Goal: Transaction & Acquisition: Purchase product/service

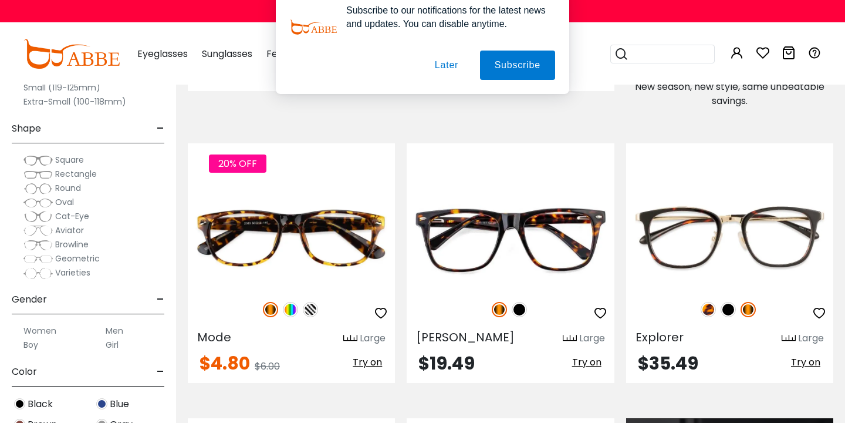
scroll to position [771, 0]
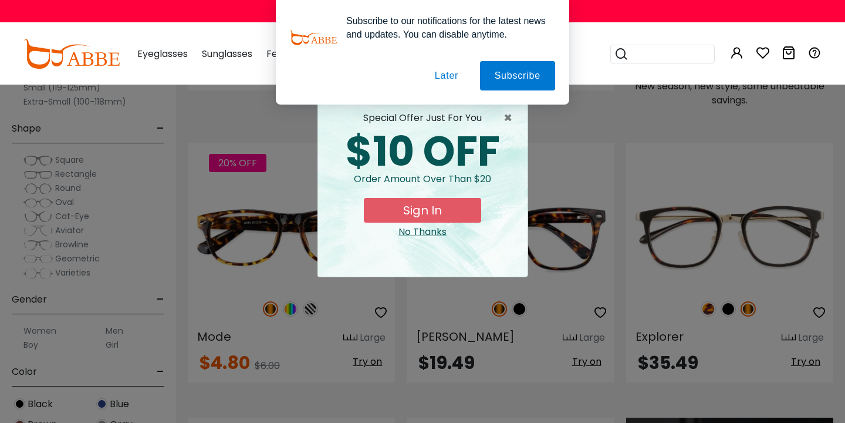
click at [0, 0] on button "Later" at bounding box center [0, 0] width 0 height 0
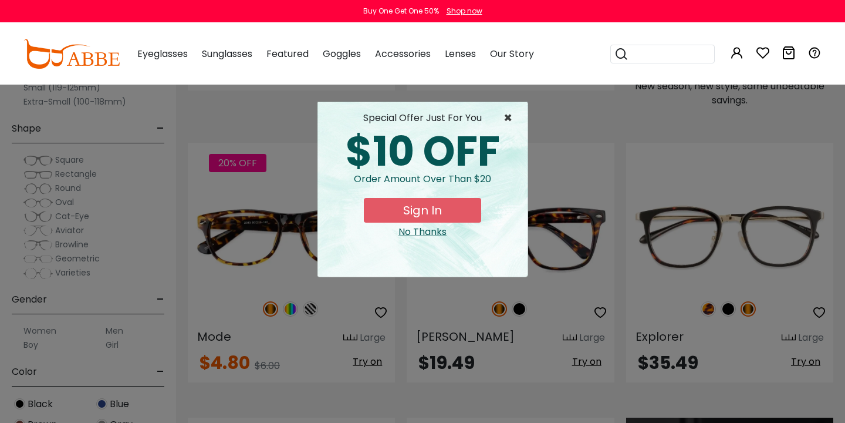
click at [509, 120] on span "×" at bounding box center [511, 118] width 15 height 14
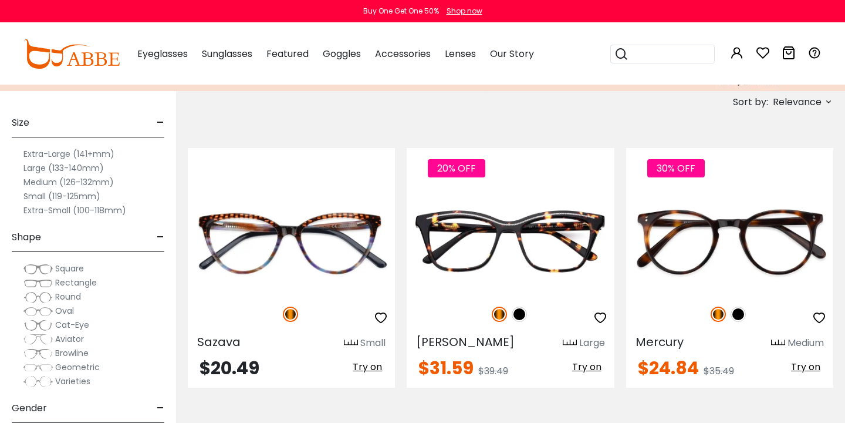
scroll to position [202, 0]
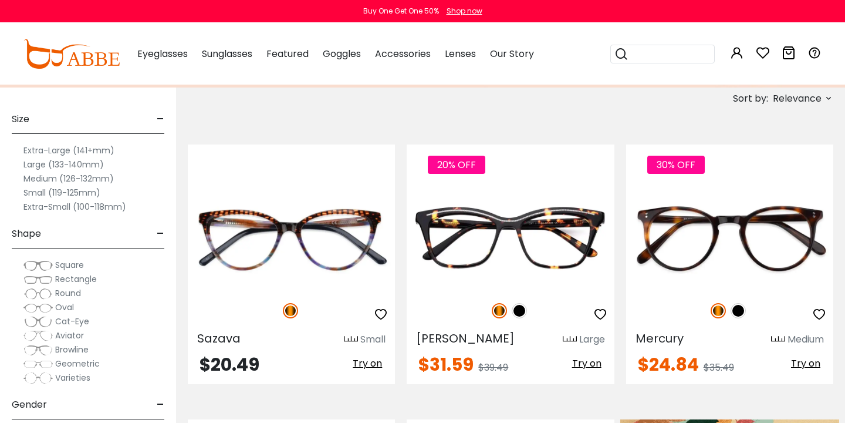
click at [86, 179] on label "Medium (126-132mm)" at bounding box center [68, 178] width 90 height 14
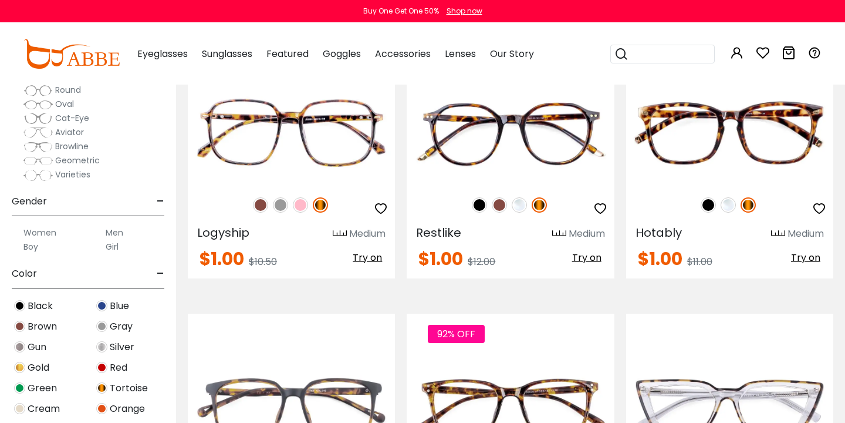
scroll to position [2240, 0]
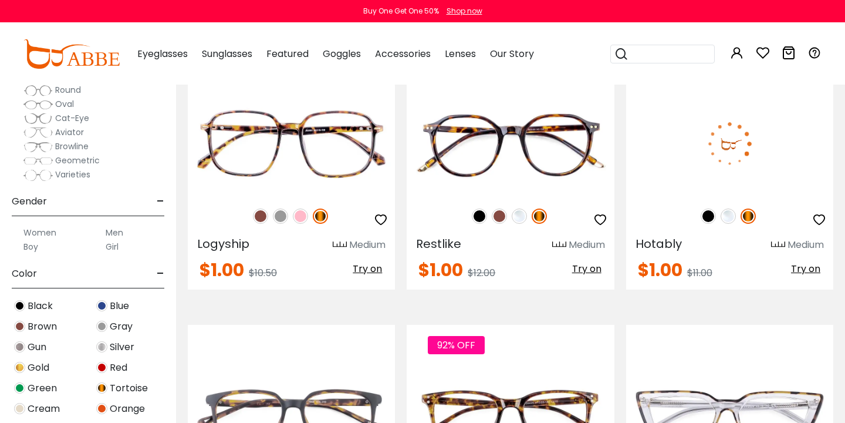
click at [754, 140] on img at bounding box center [729, 144] width 207 height 104
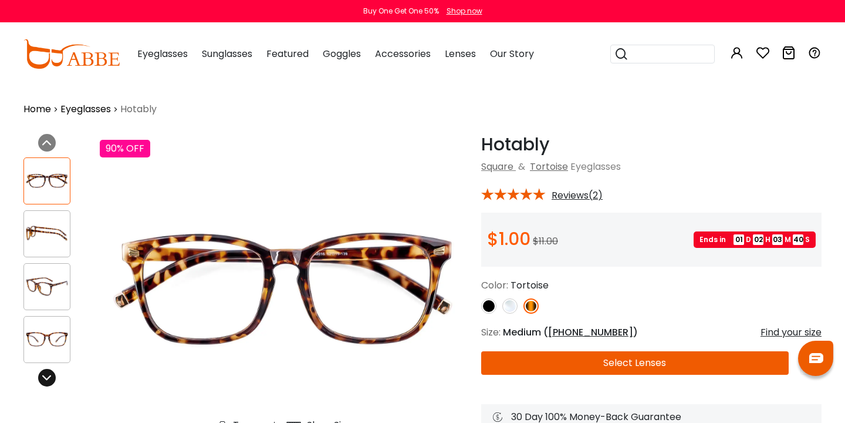
click at [50, 376] on icon at bounding box center [46, 377] width 9 height 9
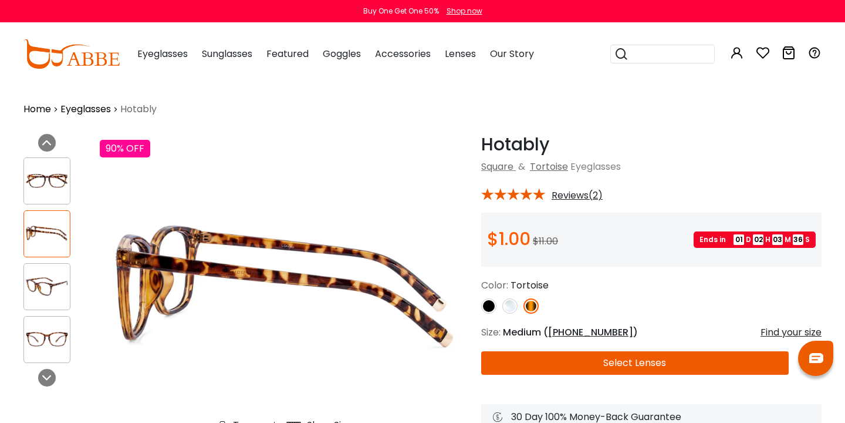
click at [54, 281] on img at bounding box center [47, 286] width 46 height 23
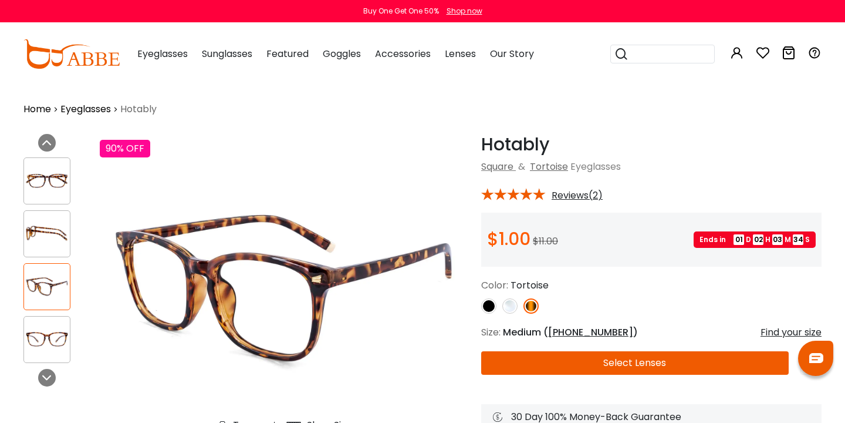
click at [57, 181] on img at bounding box center [47, 180] width 46 height 23
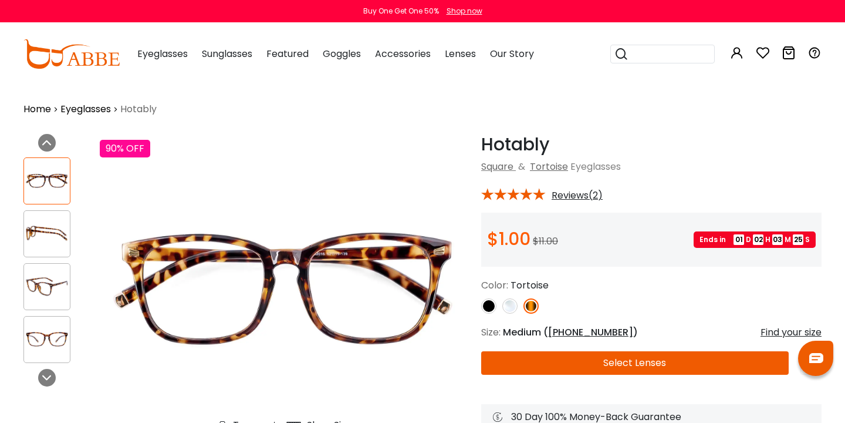
click at [585, 197] on span "Reviews(2)" at bounding box center [577, 195] width 51 height 11
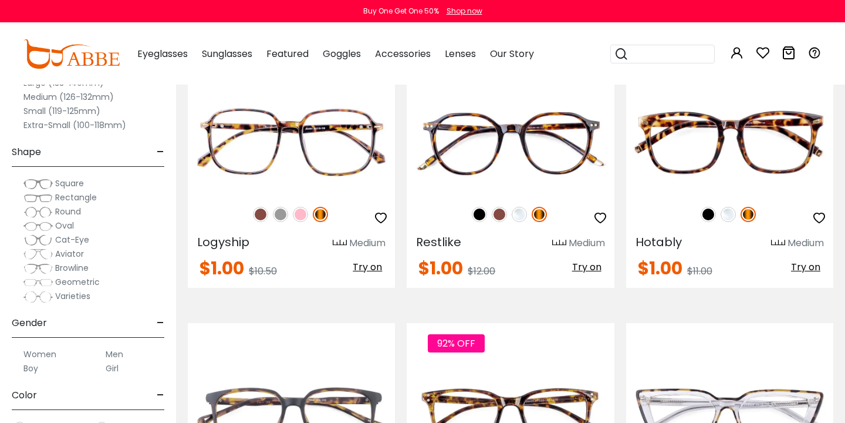
scroll to position [2240, 0]
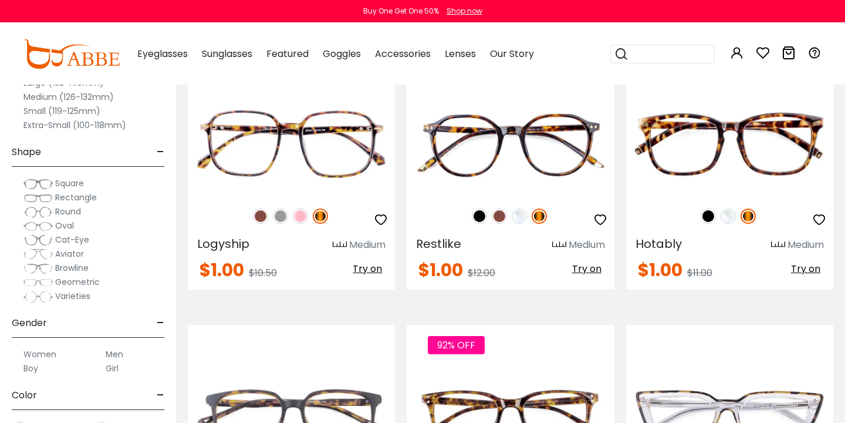
click at [90, 199] on span "Rectangle" at bounding box center [76, 197] width 42 height 12
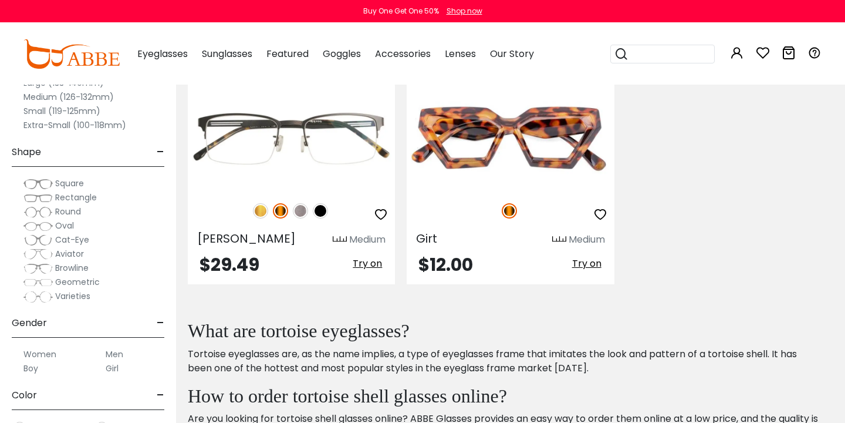
scroll to position [303, 0]
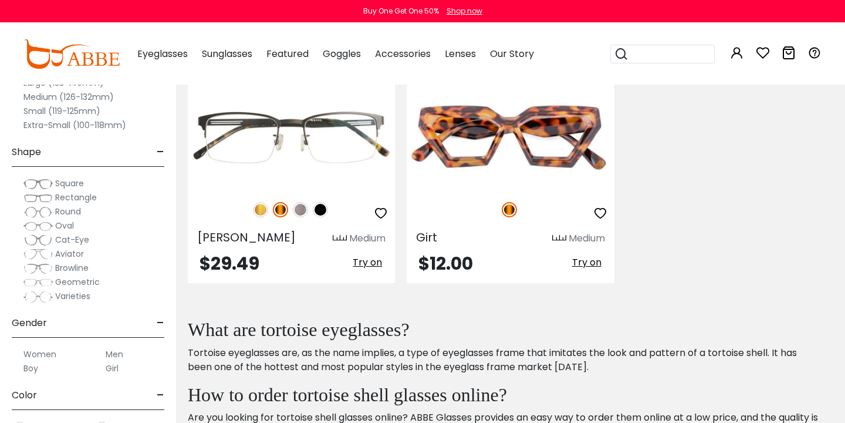
click at [79, 183] on span "Square" at bounding box center [69, 183] width 29 height 12
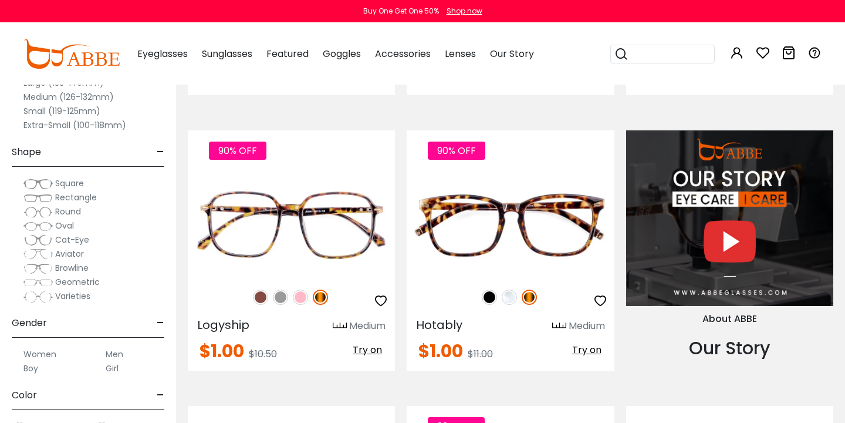
scroll to position [1060, 0]
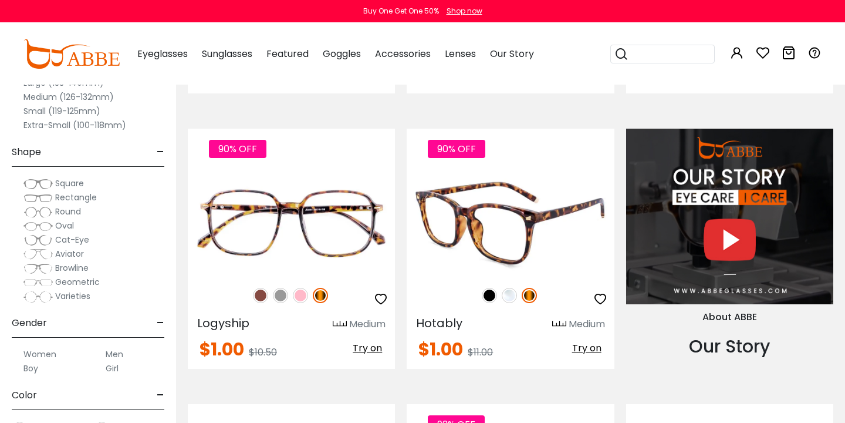
click at [565, 256] on img at bounding box center [510, 223] width 207 height 104
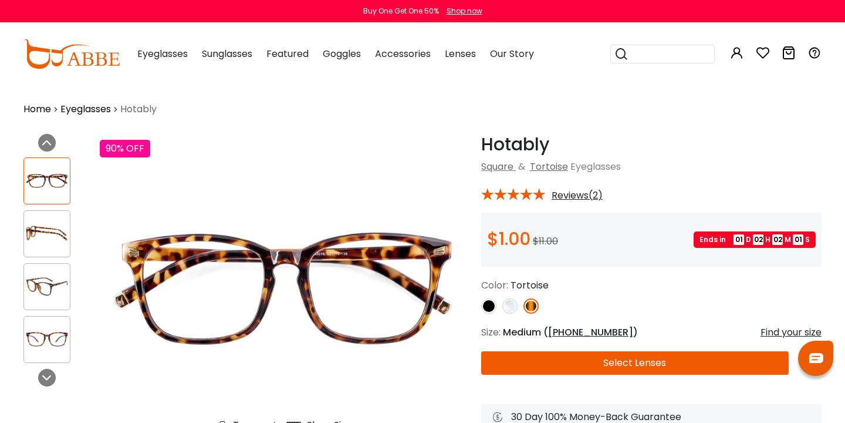
click at [619, 366] on button "Select Lenses" at bounding box center [635, 362] width 308 height 23
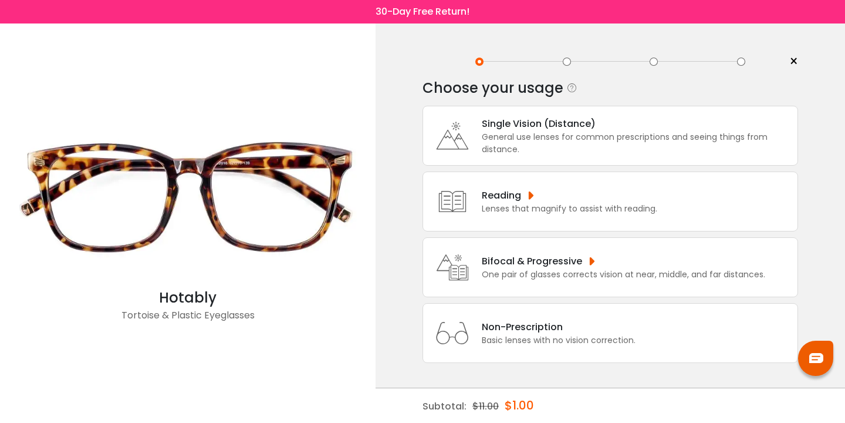
click at [794, 61] on span "×" at bounding box center [793, 62] width 9 height 18
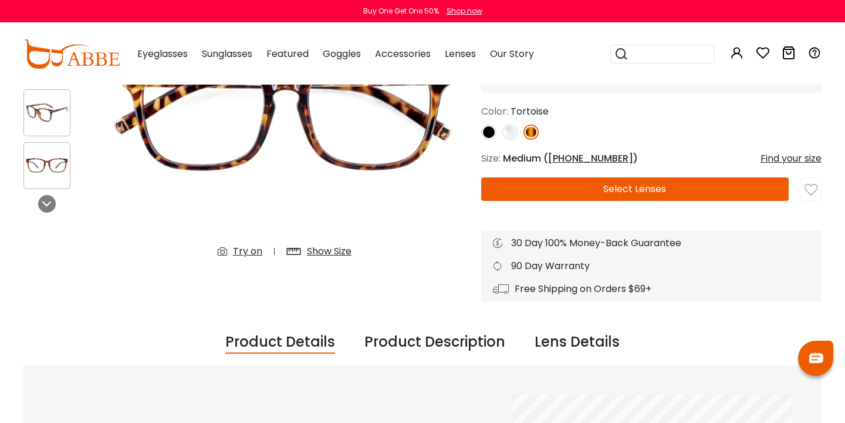
scroll to position [176, 0]
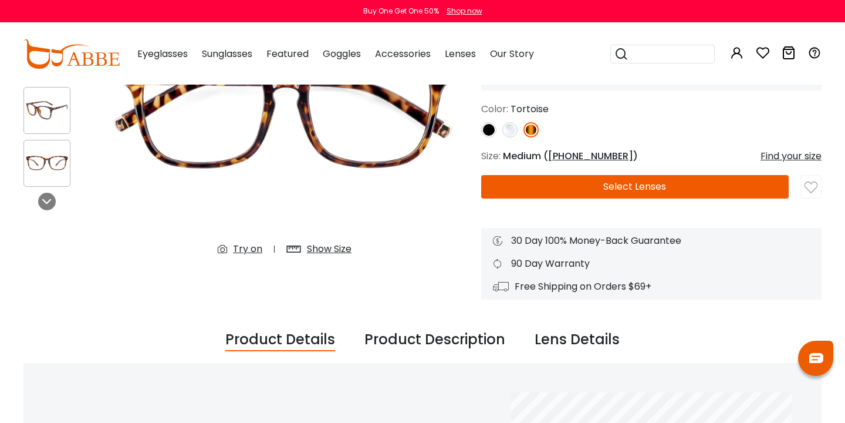
click at [246, 248] on div "Try on" at bounding box center [247, 249] width 29 height 14
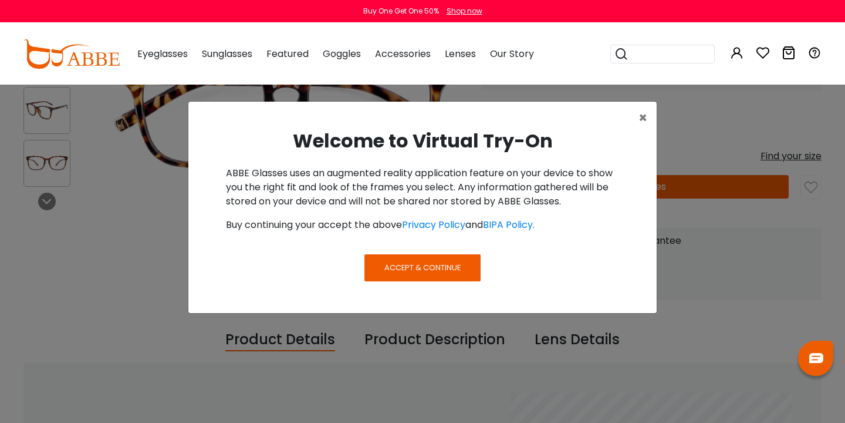
click at [425, 266] on span "Accept & Continue" at bounding box center [422, 267] width 76 height 11
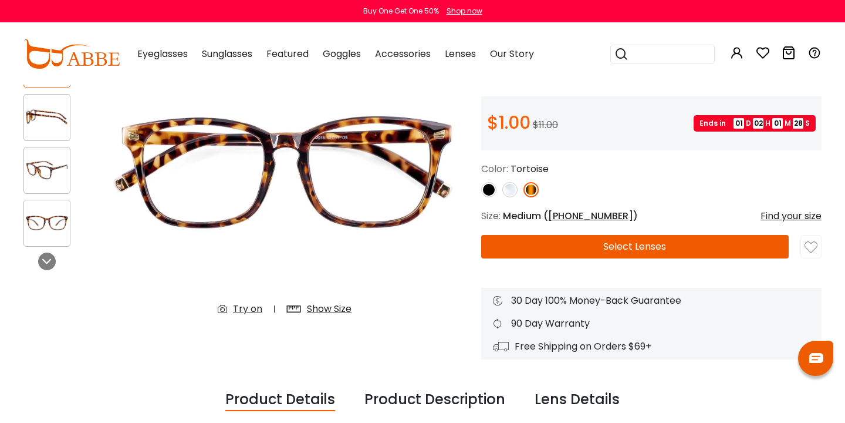
scroll to position [126, 0]
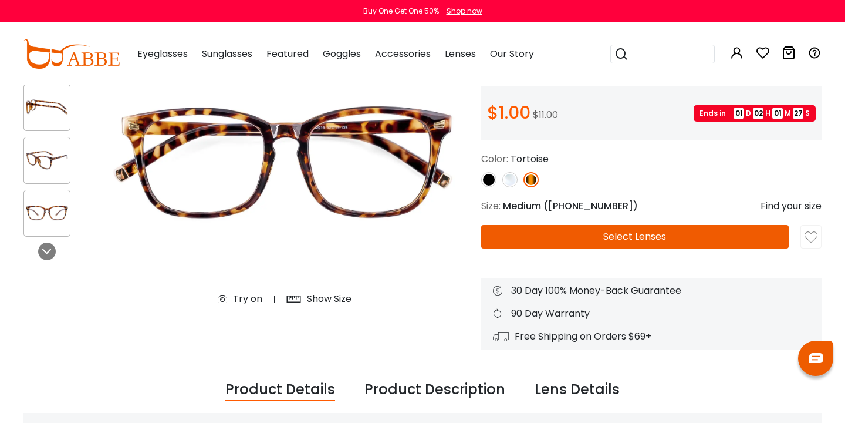
click at [248, 300] on div "Try on" at bounding box center [247, 299] width 29 height 14
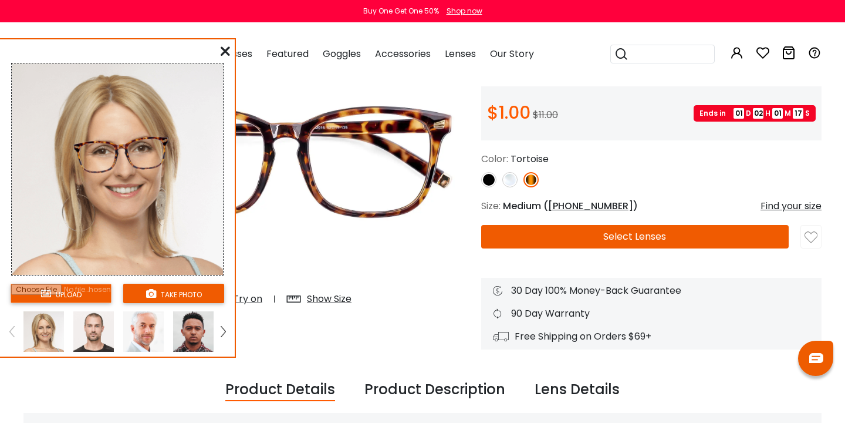
click at [222, 329] on img at bounding box center [223, 331] width 5 height 11
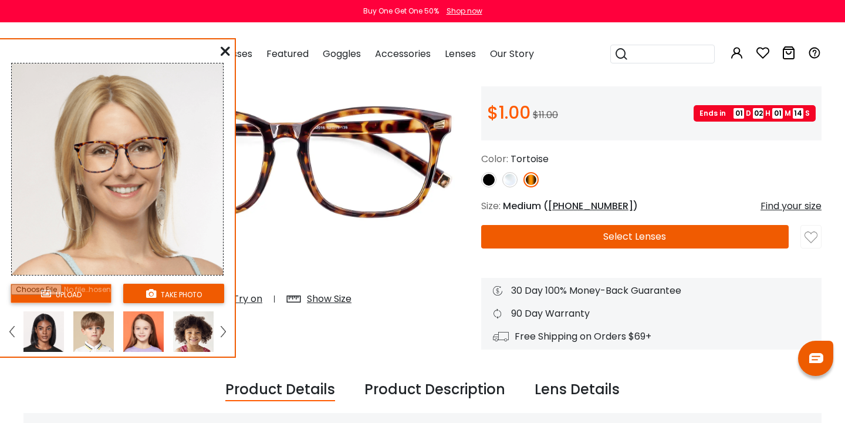
click at [222, 329] on img at bounding box center [223, 331] width 5 height 11
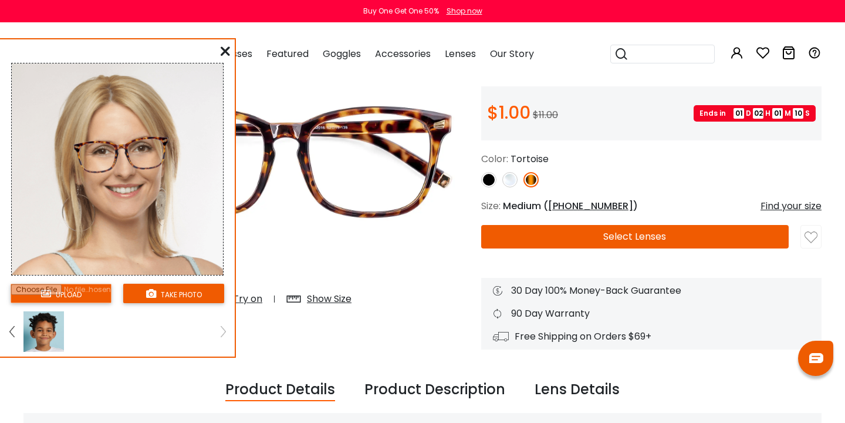
click at [12, 327] on img at bounding box center [11, 331] width 5 height 11
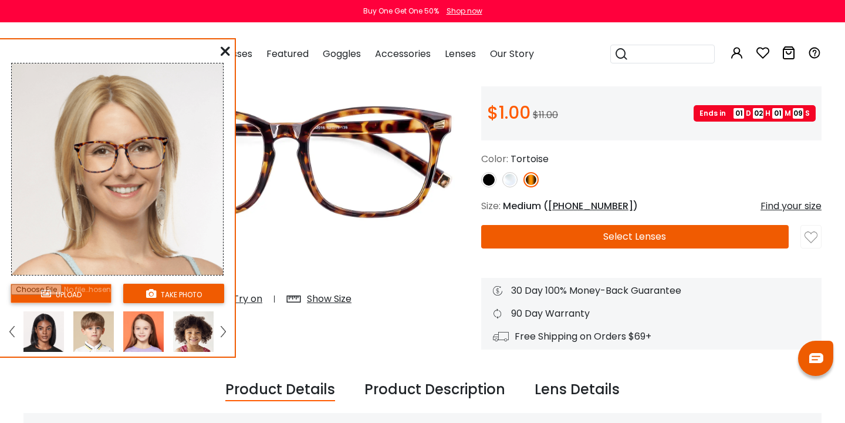
click at [12, 327] on img at bounding box center [11, 331] width 5 height 11
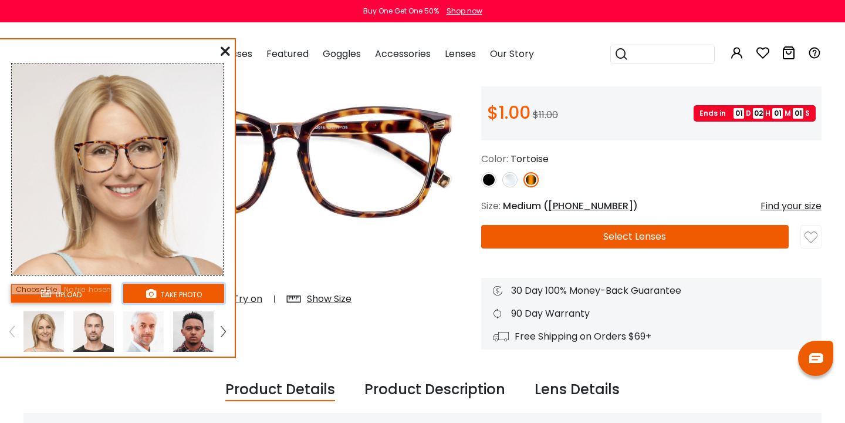
click at [166, 292] on button "take photo" at bounding box center [173, 292] width 101 height 19
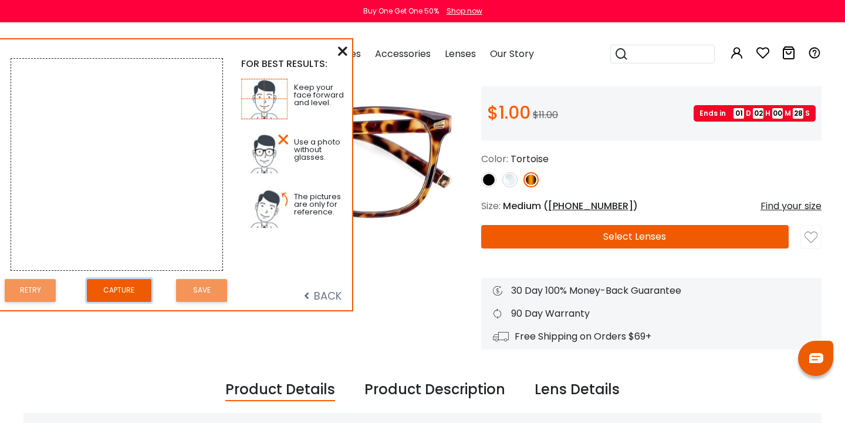
click at [132, 289] on button "Capture" at bounding box center [119, 290] width 65 height 23
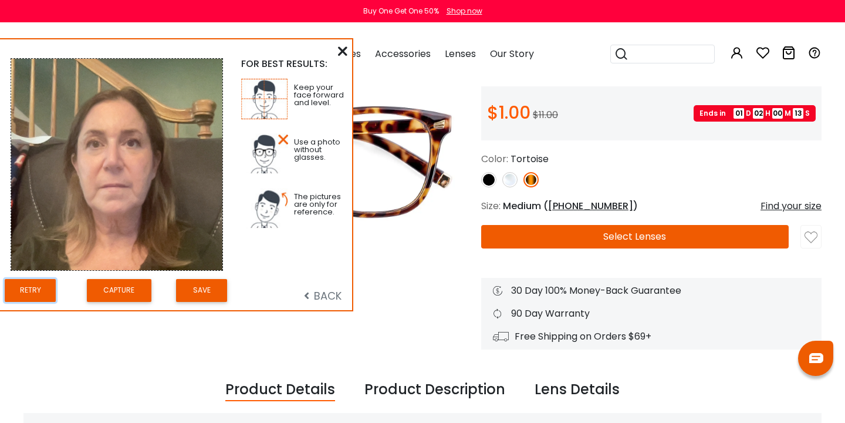
click at [35, 291] on button "Retry" at bounding box center [30, 290] width 51 height 23
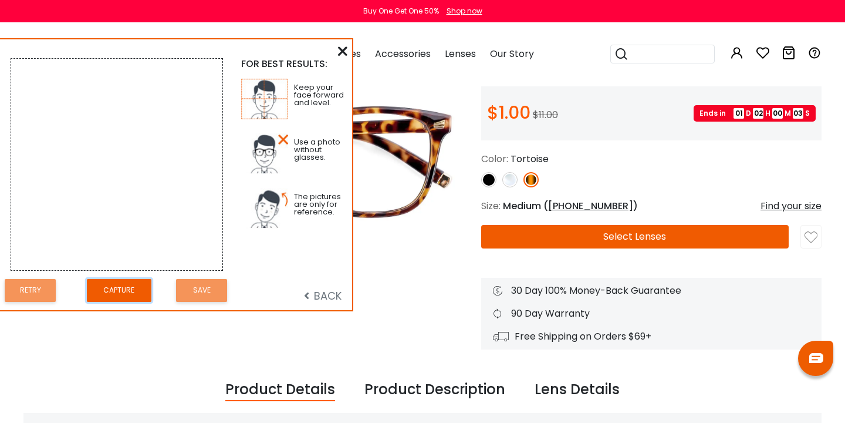
click at [119, 293] on button "Capture" at bounding box center [119, 290] width 65 height 23
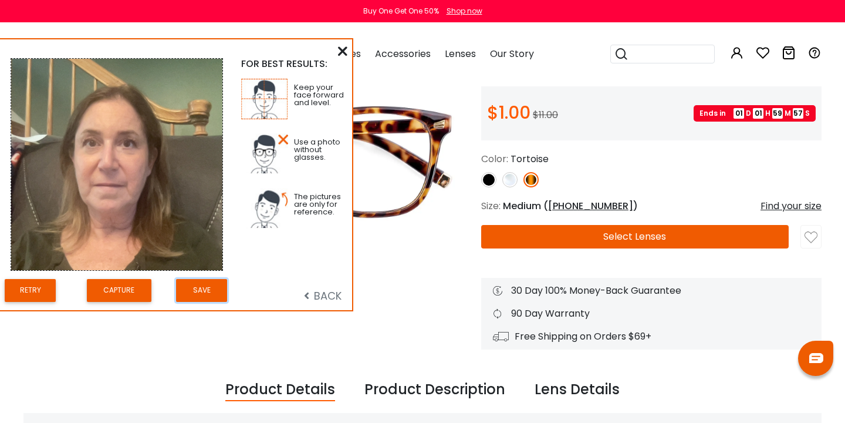
click at [214, 289] on button "Save" at bounding box center [201, 290] width 51 height 23
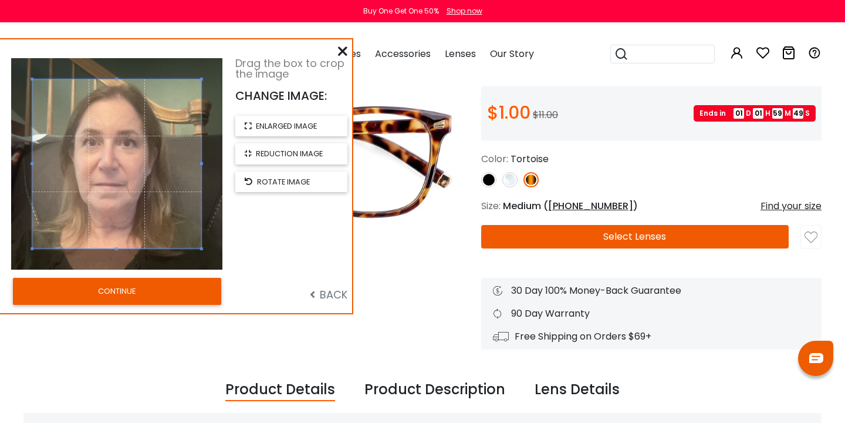
click at [202, 294] on button "CONTINUE" at bounding box center [117, 291] width 208 height 27
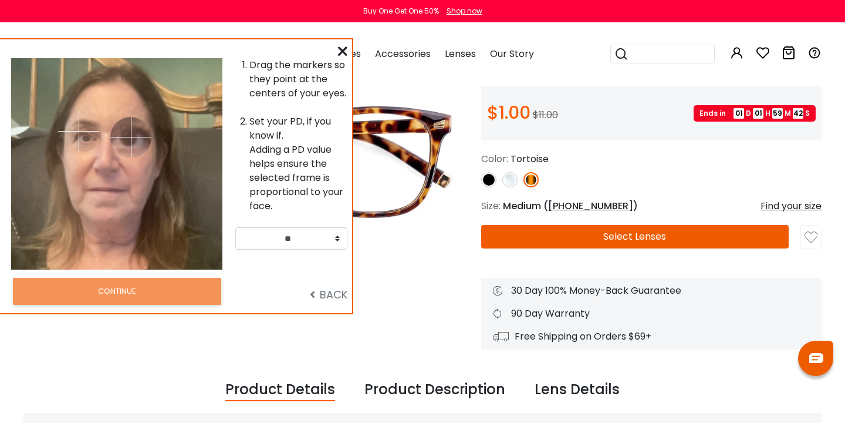
drag, startPoint x: 138, startPoint y: 131, endPoint x: 131, endPoint y: 137, distance: 9.2
click at [131, 137] on img at bounding box center [130, 137] width 41 height 41
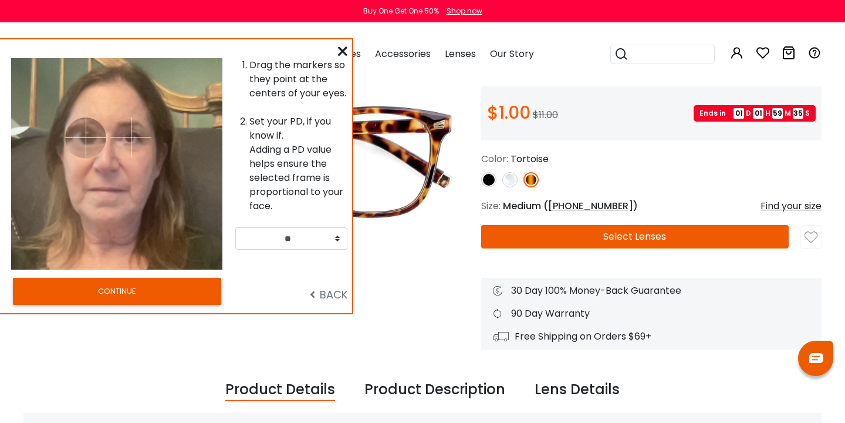
drag, startPoint x: 78, startPoint y: 130, endPoint x: 86, endPoint y: 137, distance: 10.8
click at [86, 137] on img at bounding box center [85, 137] width 41 height 41
click at [129, 137] on img at bounding box center [129, 137] width 41 height 41
click at [103, 286] on button "CONTINUE" at bounding box center [117, 291] width 208 height 27
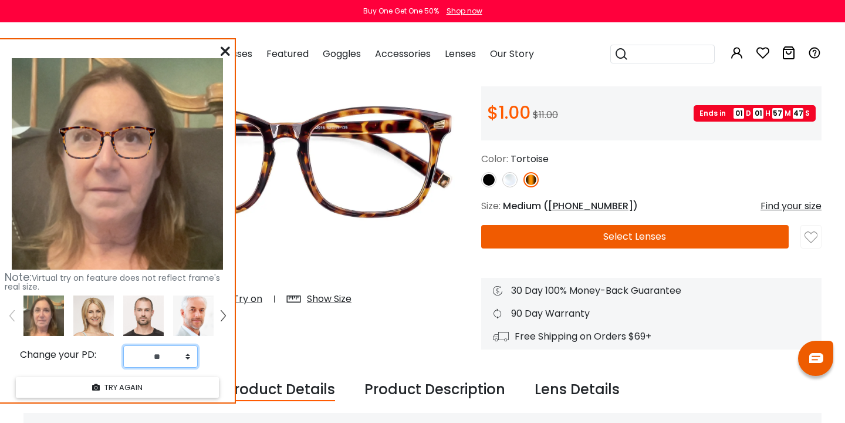
click at [187, 357] on select "** ** ** ** ** ** ** ** ** ** ** ** ** ** ** ** ** ** ** ** ** ** ** ** ** ** *…" at bounding box center [160, 356] width 75 height 22
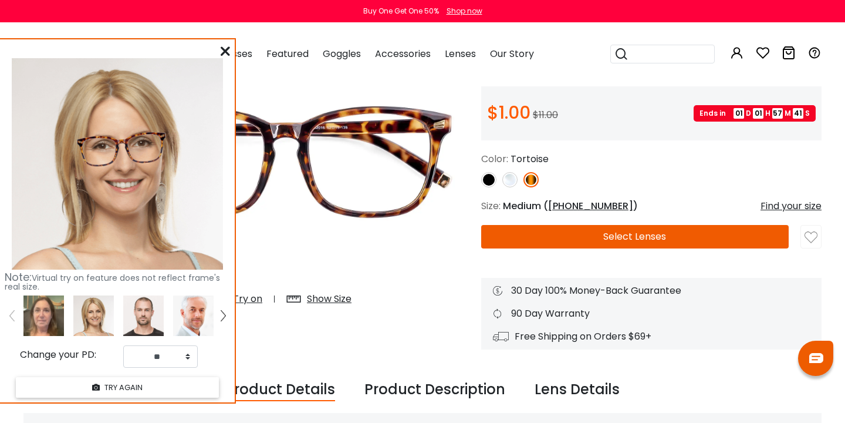
click at [40, 315] on img at bounding box center [43, 315] width 40 height 40
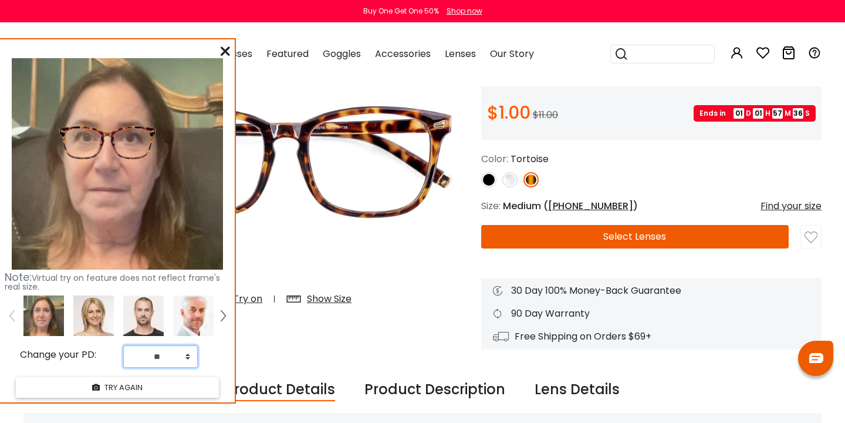
click at [188, 354] on select "** ** ** ** ** ** ** ** ** ** ** ** ** ** ** ** ** ** ** ** ** ** ** ** ** ** *…" at bounding box center [160, 356] width 75 height 22
click at [188, 356] on select "** ** ** ** ** ** ** ** ** ** ** ** ** ** ** ** ** ** ** ** ** ** ** ** ** ** *…" at bounding box center [160, 356] width 75 height 22
click at [187, 357] on select "** ** ** ** ** ** ** ** ** ** ** ** ** ** ** ** ** ** ** ** ** ** ** ** ** ** *…" at bounding box center [160, 356] width 75 height 22
select select "**"
click at [227, 49] on icon at bounding box center [225, 50] width 9 height 9
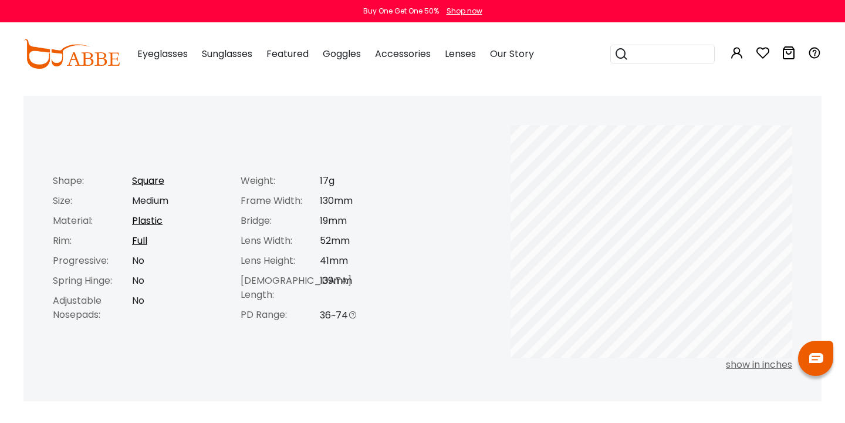
scroll to position [444, 0]
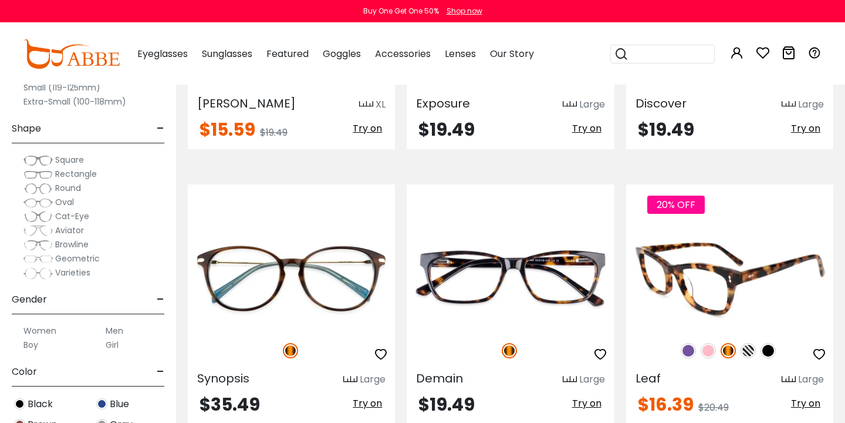
scroll to position [1558, 0]
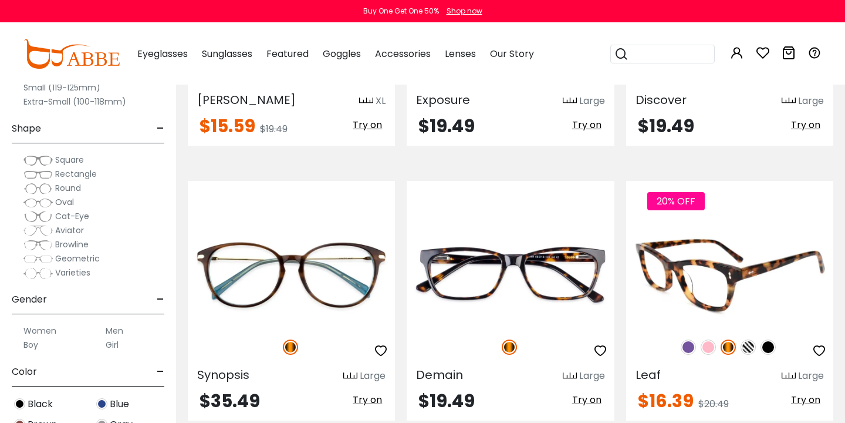
click at [802, 211] on div at bounding box center [729, 268] width 207 height 146
click at [677, 294] on img at bounding box center [729, 275] width 207 height 104
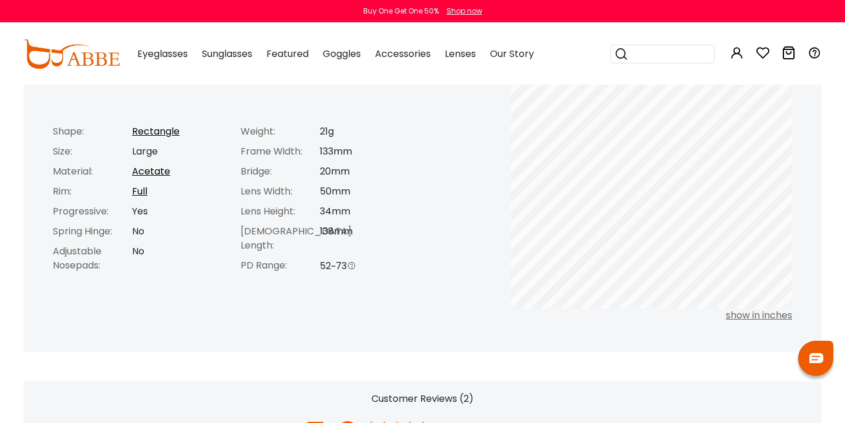
scroll to position [495, 0]
